Goal: Find contact information: Find contact information

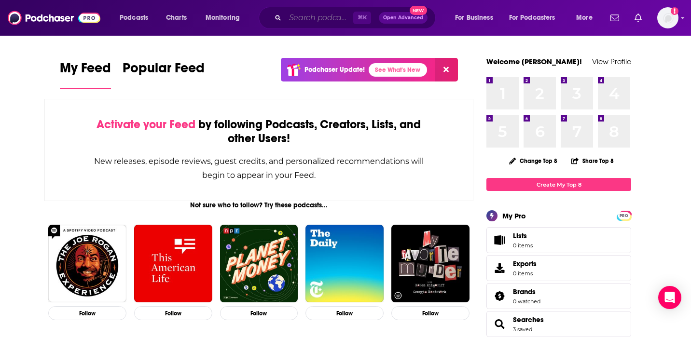
click at [327, 17] on input "Search podcasts, credits, & more..." at bounding box center [319, 17] width 68 height 15
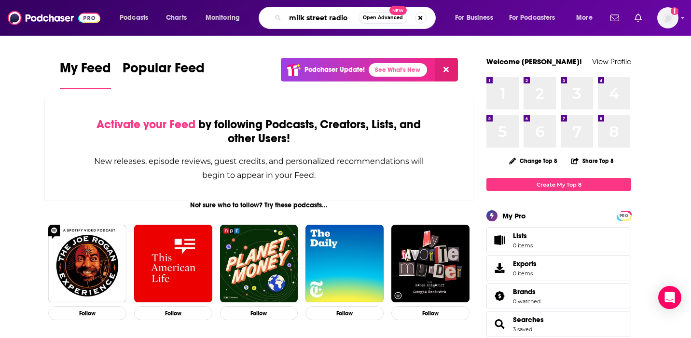
type input "milk street radio"
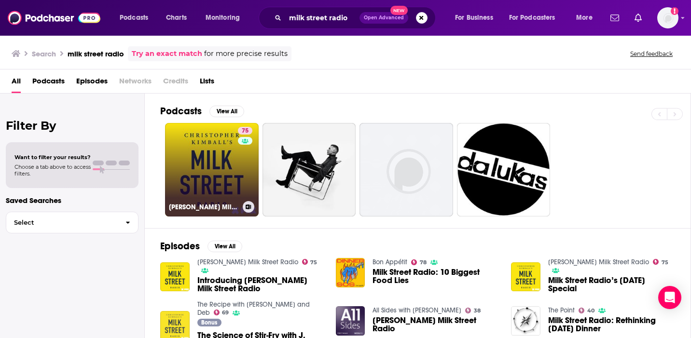
click at [231, 167] on link "75 [PERSON_NAME] Milk Street Radio" at bounding box center [212, 170] width 94 height 94
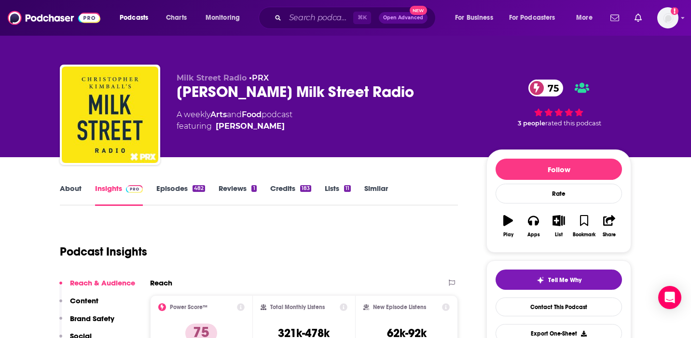
click at [382, 241] on div "Podcast Insights" at bounding box center [255, 245] width 390 height 49
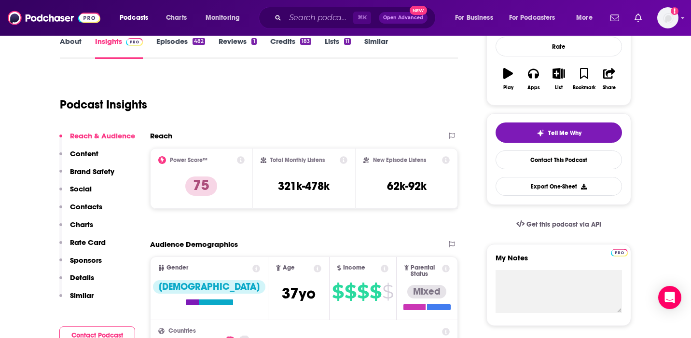
scroll to position [154, 0]
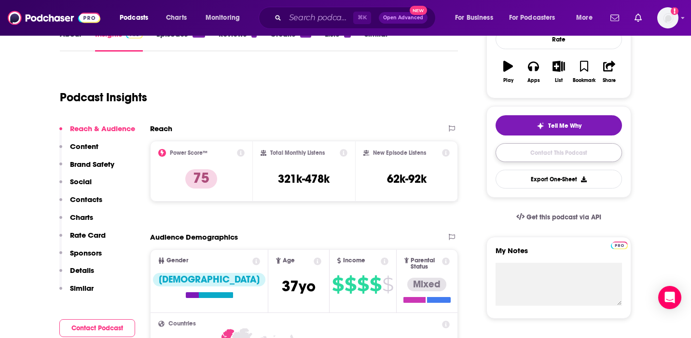
click at [517, 155] on link "Contact This Podcast" at bounding box center [558, 152] width 126 height 19
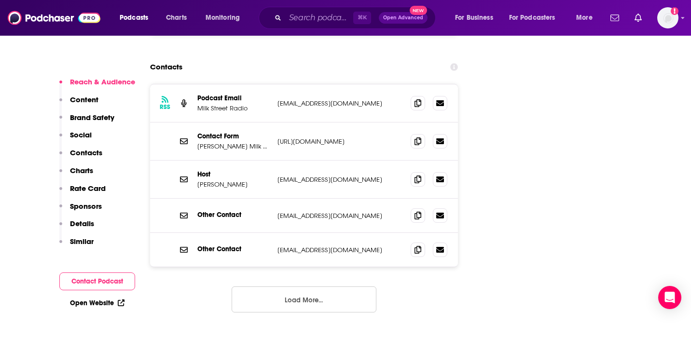
click at [362, 137] on p "[URL][DOMAIN_NAME]" at bounding box center [339, 141] width 125 height 8
click at [413, 134] on span at bounding box center [417, 141] width 14 height 14
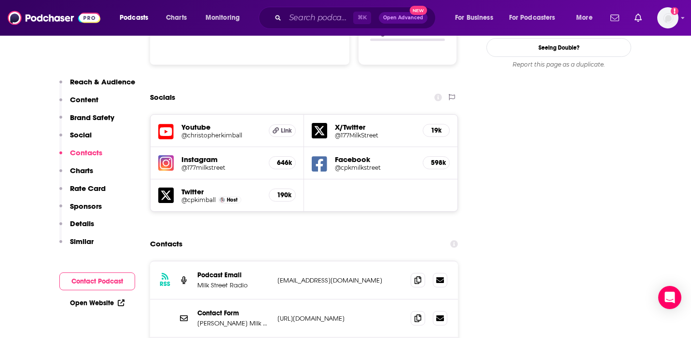
scroll to position [1165, 0]
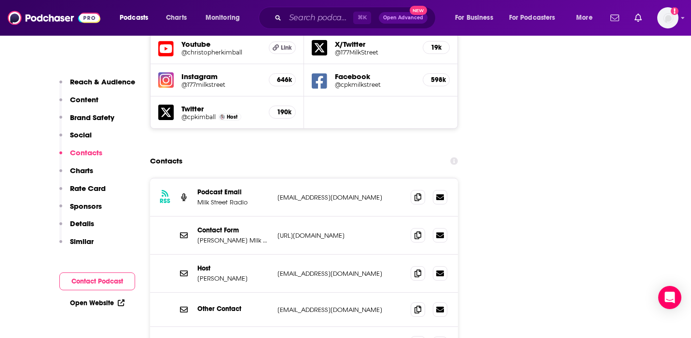
drag, startPoint x: 468, startPoint y: 267, endPoint x: 420, endPoint y: 287, distance: 52.0
click at [293, 21] on input "Search podcasts, credits, & more..." at bounding box center [319, 17] width 68 height 15
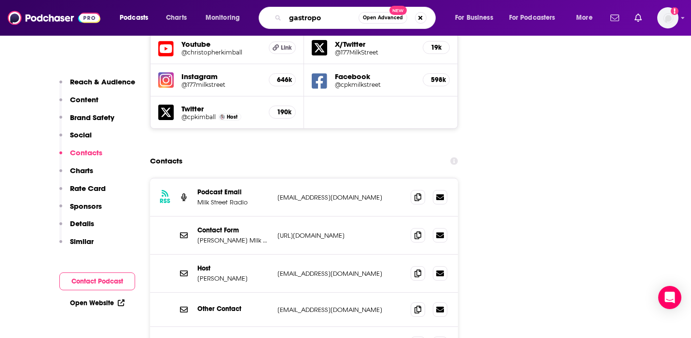
type input "gastropod"
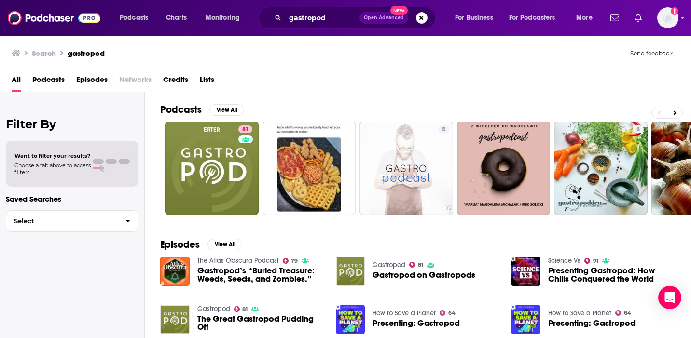
click at [230, 136] on div "Power Score: 81" at bounding box center [244, 143] width 53 height 14
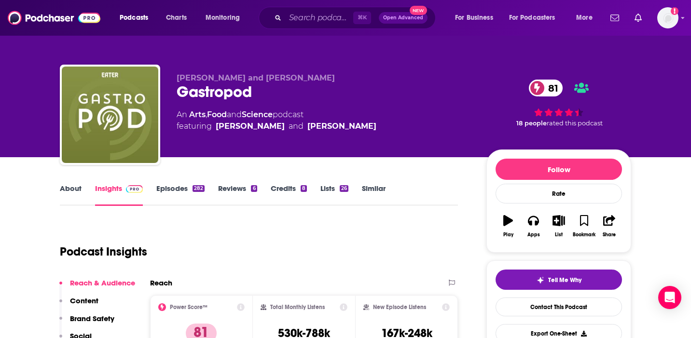
click at [338, 248] on div "Podcast Insights" at bounding box center [255, 245] width 390 height 49
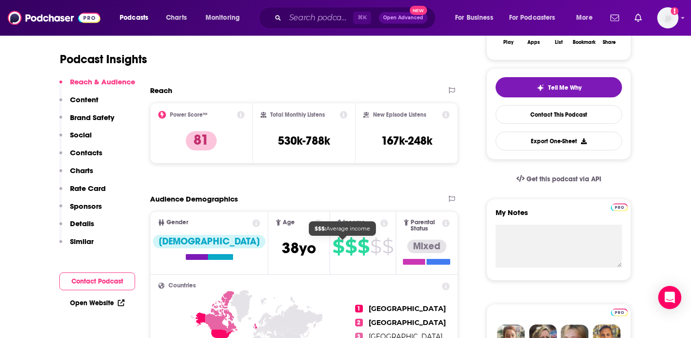
scroll to position [193, 0]
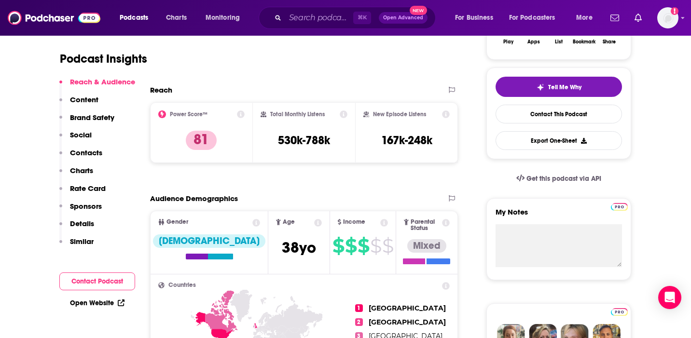
click at [574, 104] on div "Tell Me Why Contact This Podcast Export One-Sheet" at bounding box center [558, 113] width 126 height 73
click at [573, 115] on link "Contact This Podcast" at bounding box center [558, 114] width 126 height 19
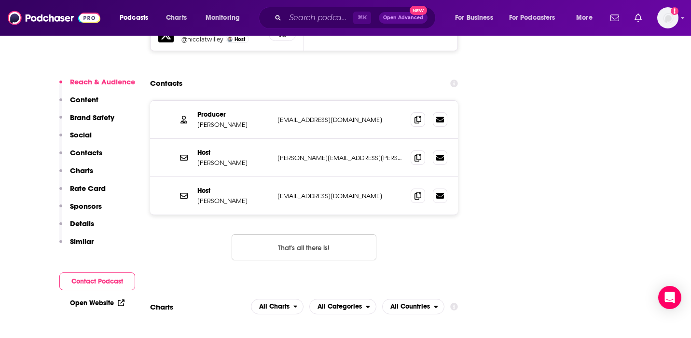
scroll to position [1223, 0]
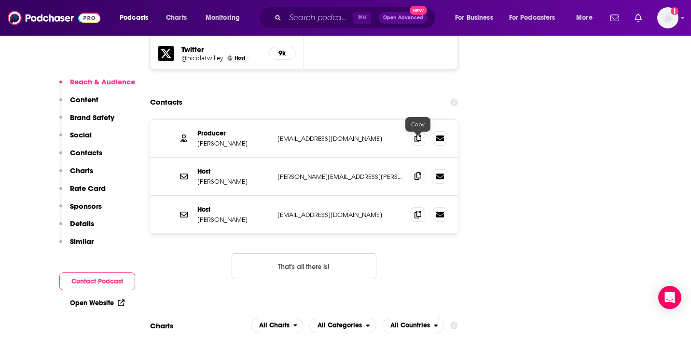
click at [418, 172] on icon at bounding box center [417, 176] width 7 height 8
drag, startPoint x: 196, startPoint y: 147, endPoint x: 241, endPoint y: 147, distance: 44.4
click at [241, 158] on div "Host [PERSON_NAME] [PERSON_NAME][EMAIL_ADDRESS][PERSON_NAME][DOMAIN_NAME] [DOMA…" at bounding box center [304, 177] width 308 height 38
copy p "[PERSON_NAME]"
click at [420, 210] on icon at bounding box center [417, 214] width 7 height 8
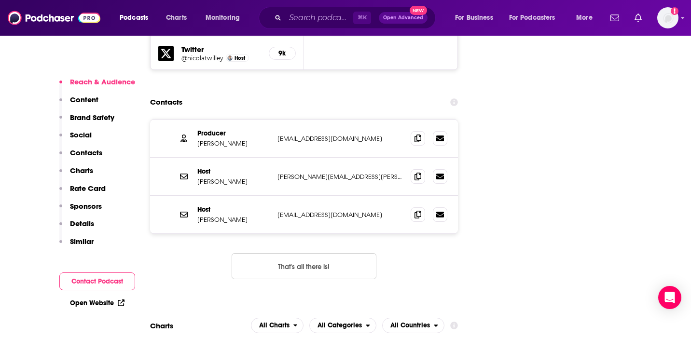
drag, startPoint x: 244, startPoint y: 184, endPoint x: 199, endPoint y: 184, distance: 44.4
click at [199, 216] on p "[PERSON_NAME]" at bounding box center [233, 220] width 72 height 8
copy p "[PERSON_NAME]"
click at [301, 23] on input "Search podcasts, credits, & more..." at bounding box center [319, 17] width 68 height 15
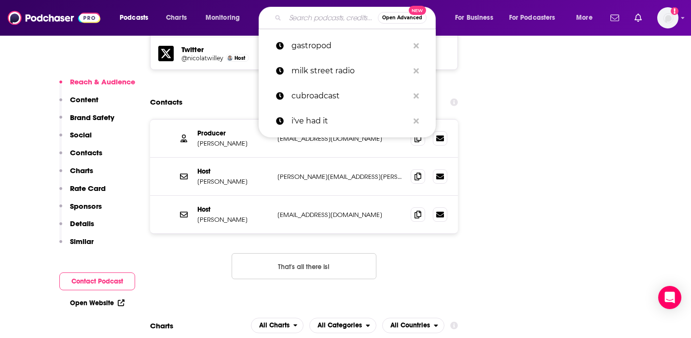
paste input "Special Sauce with [PERSON_NAME]"
type input "Special Sauce with [PERSON_NAME]"
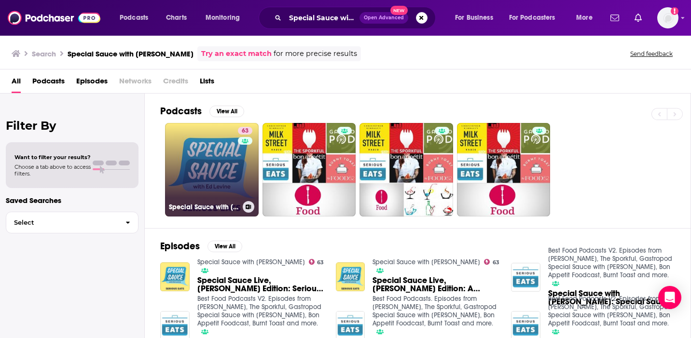
click at [200, 167] on link "63 Special Sauce with [PERSON_NAME]" at bounding box center [212, 170] width 94 height 94
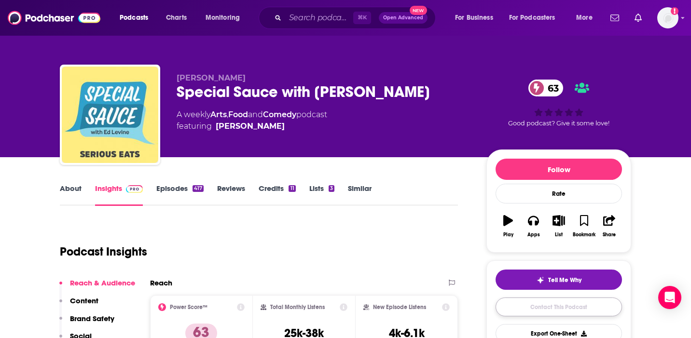
click at [527, 311] on link "Contact This Podcast" at bounding box center [558, 307] width 126 height 19
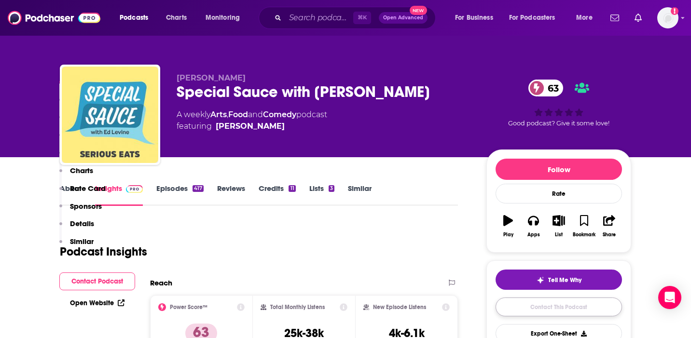
scroll to position [1183, 0]
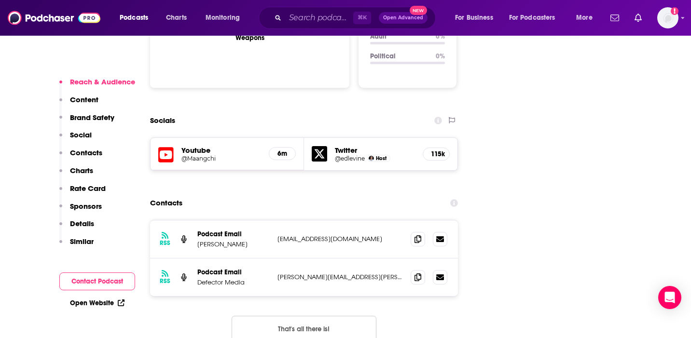
scroll to position [1048, 0]
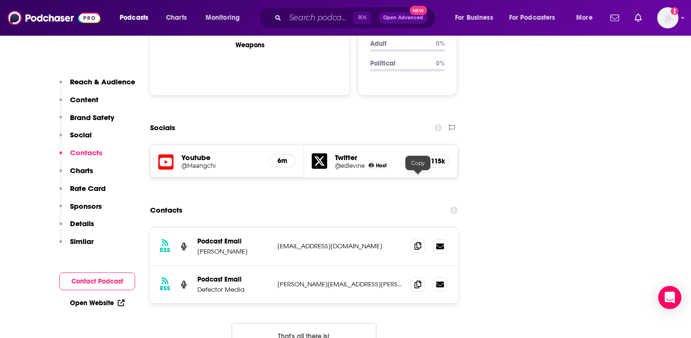
click at [415, 242] on icon at bounding box center [417, 246] width 7 height 8
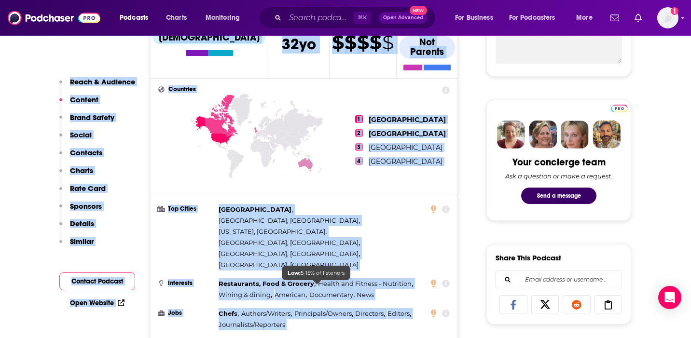
scroll to position [63, 0]
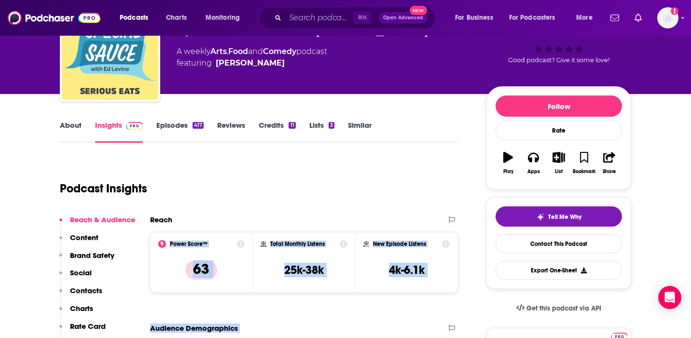
drag, startPoint x: 312, startPoint y: 135, endPoint x: 308, endPoint y: 216, distance: 81.1
click at [65, 122] on link "About" at bounding box center [71, 132] width 22 height 22
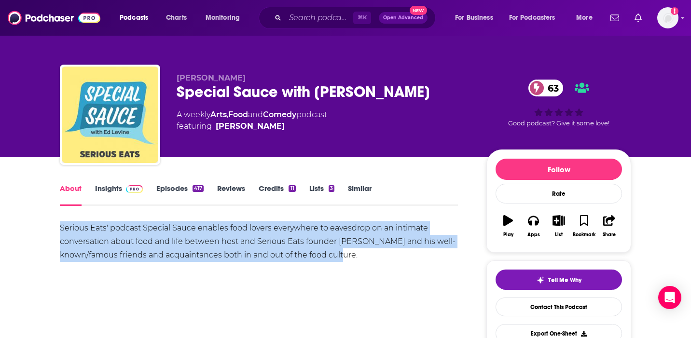
drag, startPoint x: 369, startPoint y: 254, endPoint x: 60, endPoint y: 220, distance: 310.9
copy div "Serious Eats' podcast Special Sauce enables food lovers everywhere to eavesdrop…"
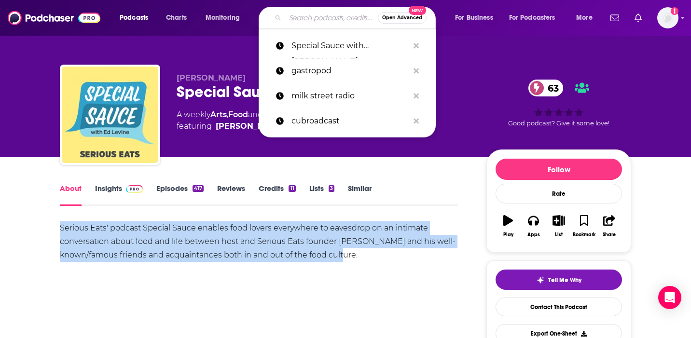
click at [290, 22] on input "Search podcasts, credits, & more..." at bounding box center [331, 17] width 93 height 15
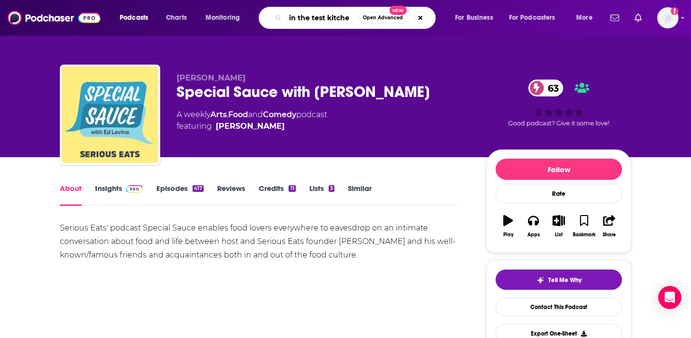
type input "in the test kitchen"
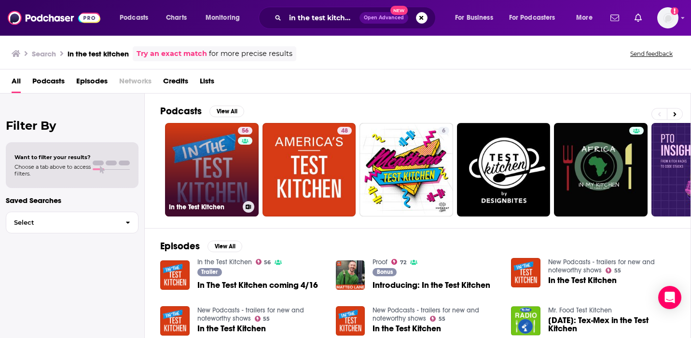
click at [225, 137] on link "56 In the Test Kitchen" at bounding box center [212, 170] width 94 height 94
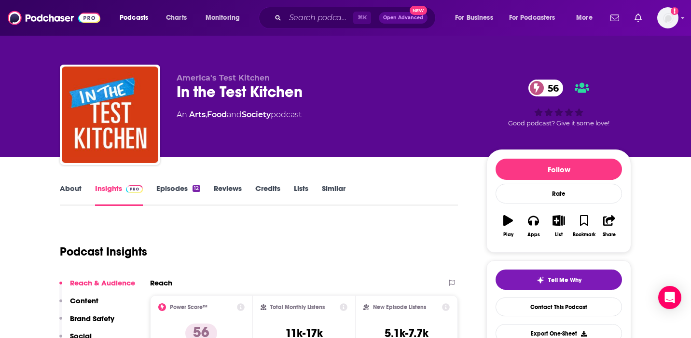
click at [397, 223] on div "Podcast Insights" at bounding box center [255, 245] width 390 height 49
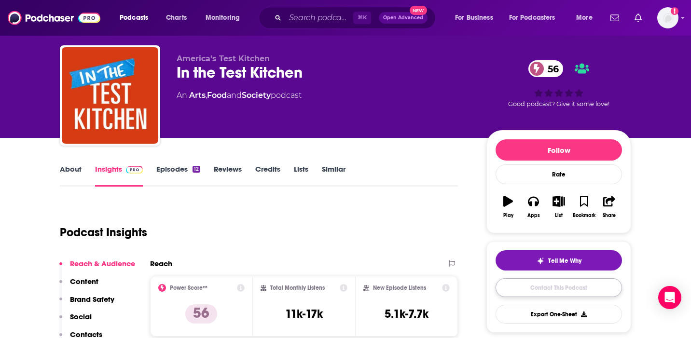
click at [530, 286] on link "Contact This Podcast" at bounding box center [558, 287] width 126 height 19
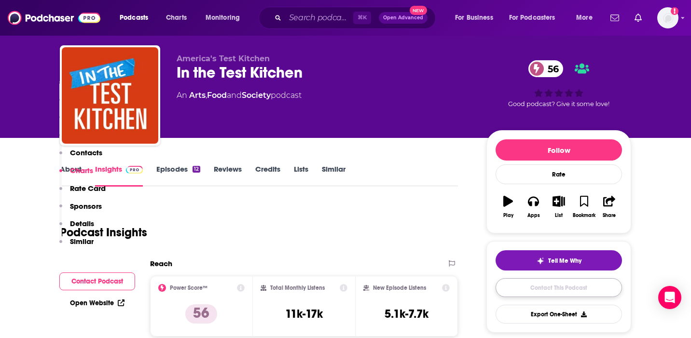
scroll to position [921, 0]
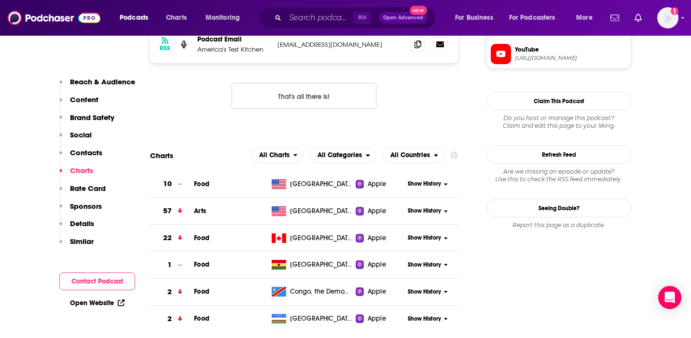
click at [442, 110] on div "RSS Podcast Email America's Test Kitchen [EMAIL_ADDRESS][DOMAIN_NAME] [DOMAIN_N…" at bounding box center [304, 74] width 308 height 99
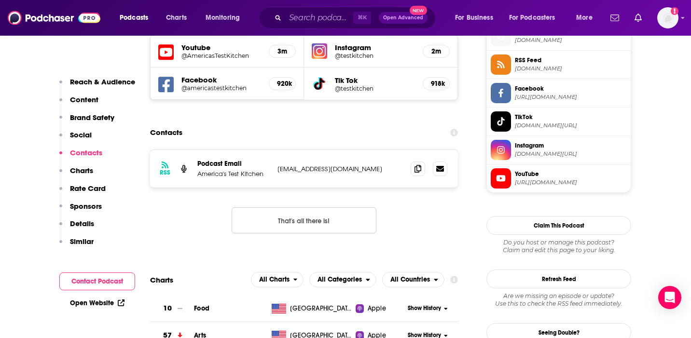
scroll to position [786, 0]
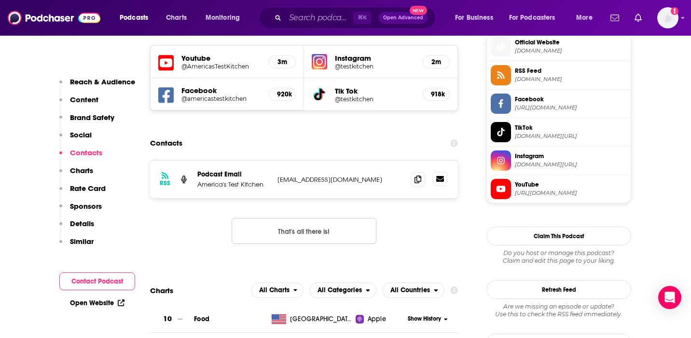
click at [438, 183] on icon at bounding box center [440, 179] width 8 height 8
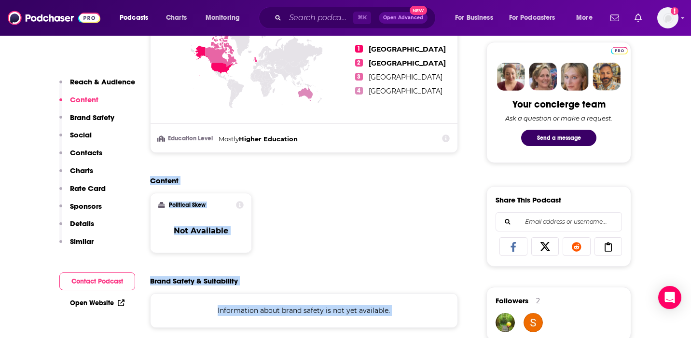
drag, startPoint x: 370, startPoint y: 123, endPoint x: 335, endPoint y: 177, distance: 64.6
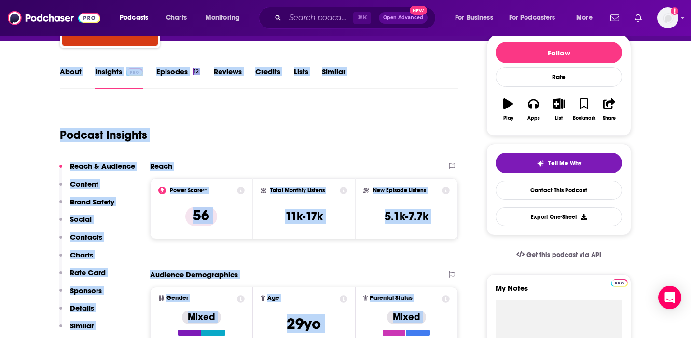
scroll to position [28, 0]
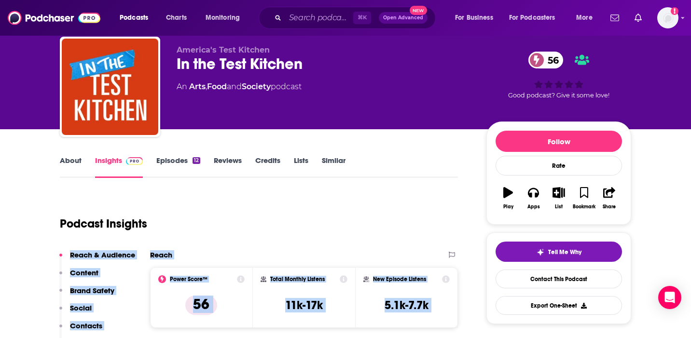
drag, startPoint x: 328, startPoint y: 117, endPoint x: 282, endPoint y: 218, distance: 111.8
click at [67, 164] on link "About" at bounding box center [71, 167] width 22 height 22
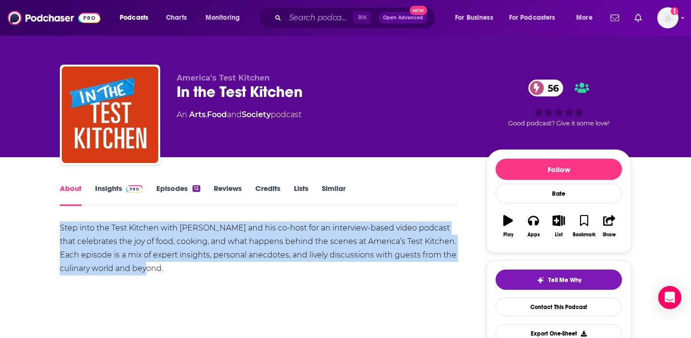
drag, startPoint x: 209, startPoint y: 269, endPoint x: 45, endPoint y: 226, distance: 169.1
copy div "Step into the Test Kitchen with [PERSON_NAME] and his co-host for an interview-…"
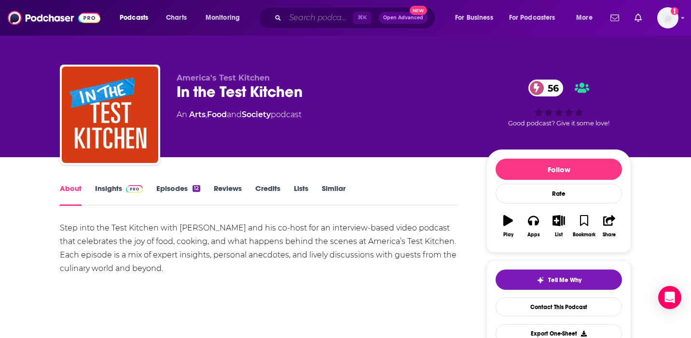
click at [298, 15] on input "Search podcasts, credits, & more..." at bounding box center [319, 17] width 68 height 15
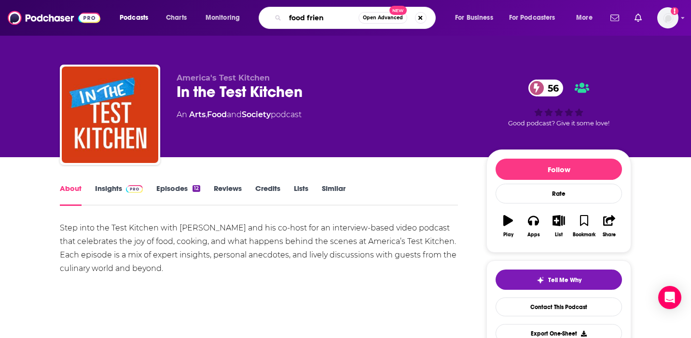
type input "food friend"
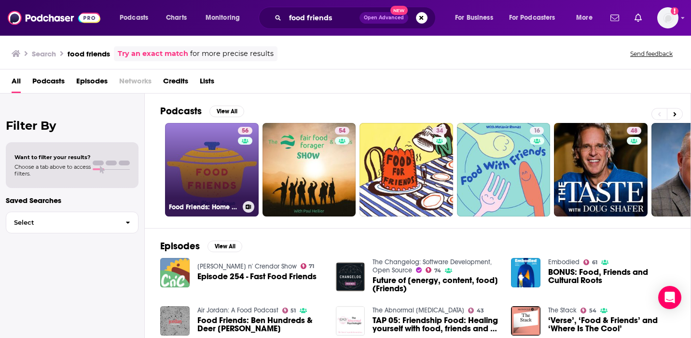
click at [233, 145] on link "56 Food Friends: Home Cooking Made Easy" at bounding box center [212, 170] width 94 height 94
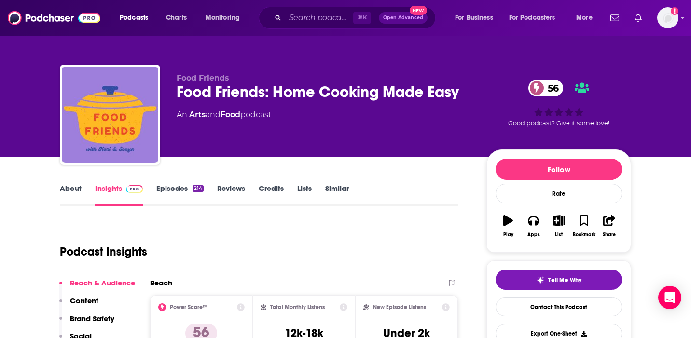
click at [386, 250] on div "Podcast Insights" at bounding box center [255, 245] width 390 height 49
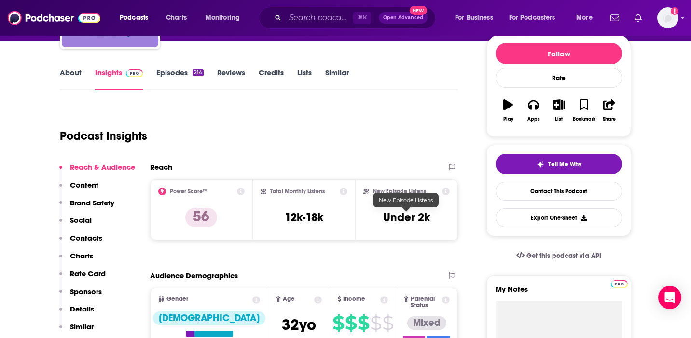
scroll to position [135, 0]
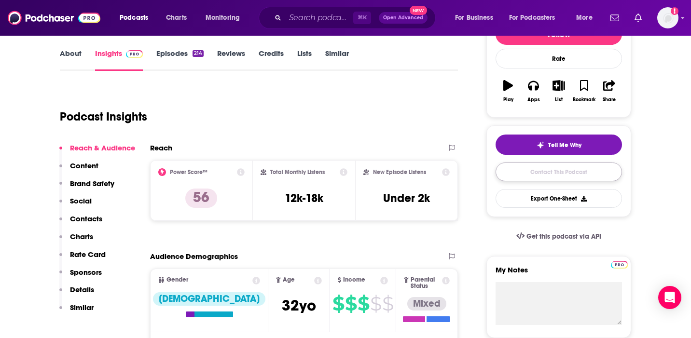
click at [551, 176] on link "Contact This Podcast" at bounding box center [558, 172] width 126 height 19
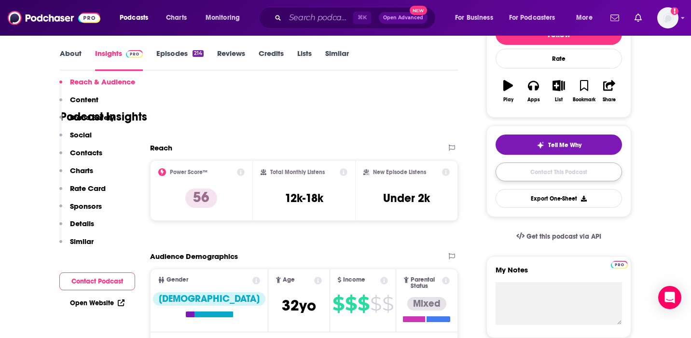
scroll to position [1008, 0]
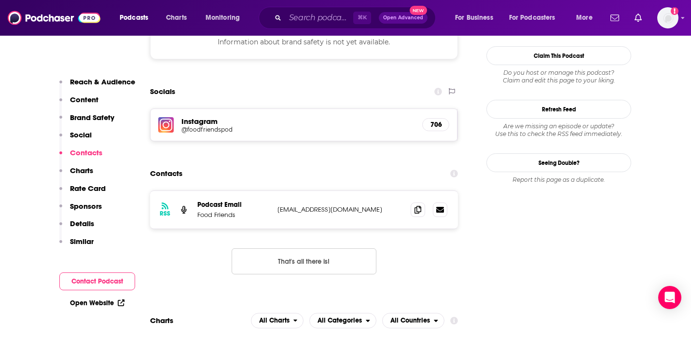
scroll to position [873, 0]
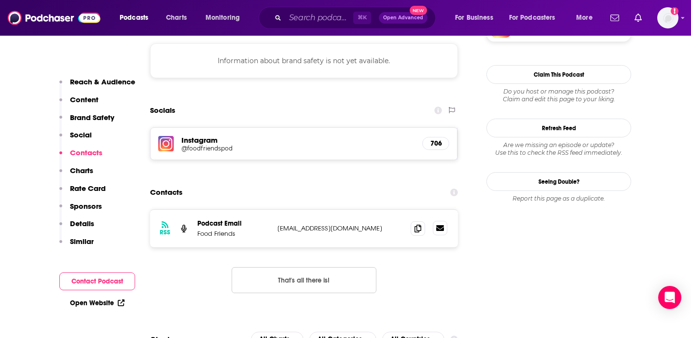
click at [438, 225] on icon at bounding box center [440, 228] width 8 height 6
click at [192, 128] on div "Instagram @foodfriendspod 706" at bounding box center [303, 144] width 307 height 32
click at [192, 136] on h5 "Instagram" at bounding box center [297, 140] width 233 height 9
click at [164, 136] on img at bounding box center [165, 143] width 15 height 15
